Goal: Book appointment/travel/reservation

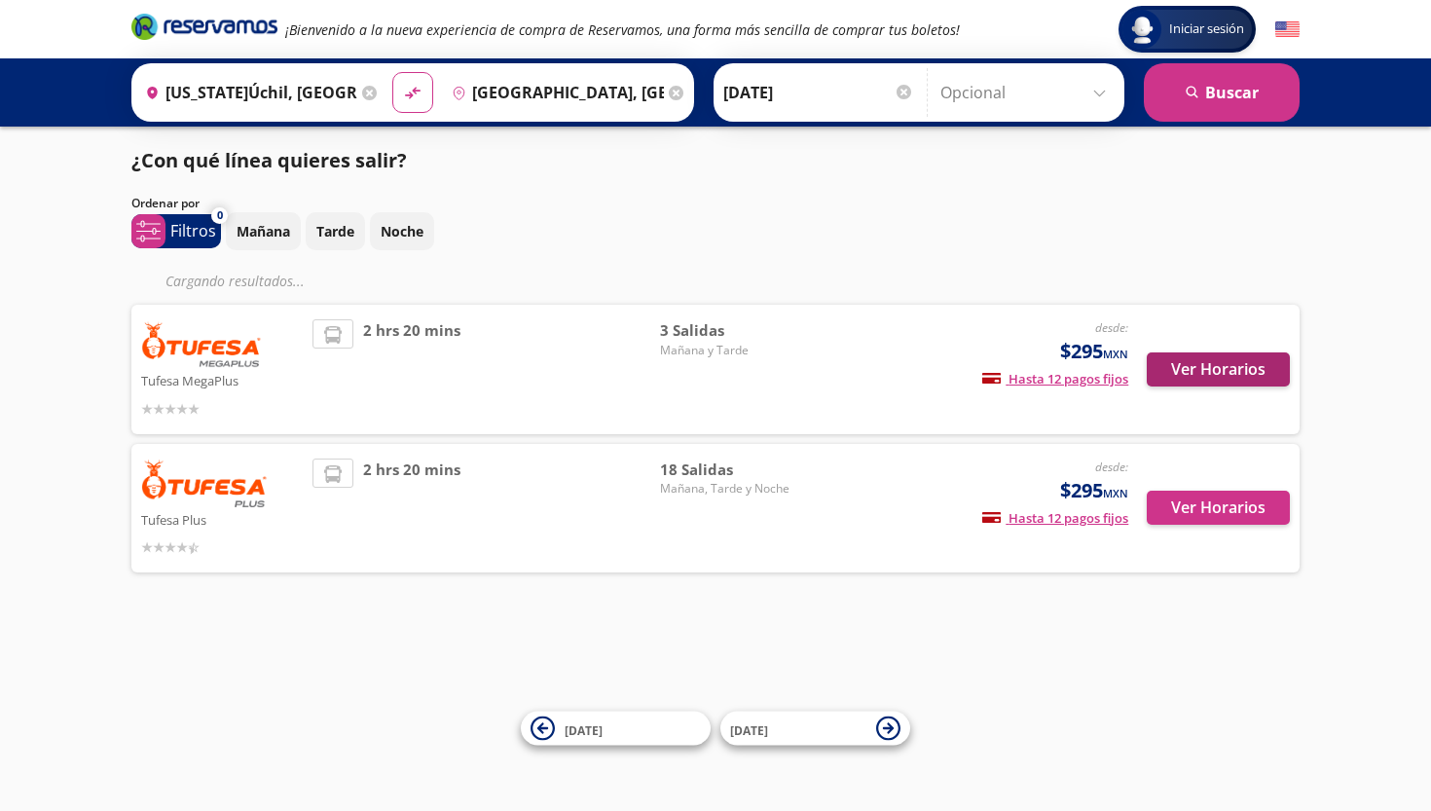
click at [1243, 370] on button "Ver Horarios" at bounding box center [1218, 369] width 143 height 34
click at [1253, 517] on button "Ver Horarios" at bounding box center [1218, 508] width 143 height 34
